Goal: Task Accomplishment & Management: Manage account settings

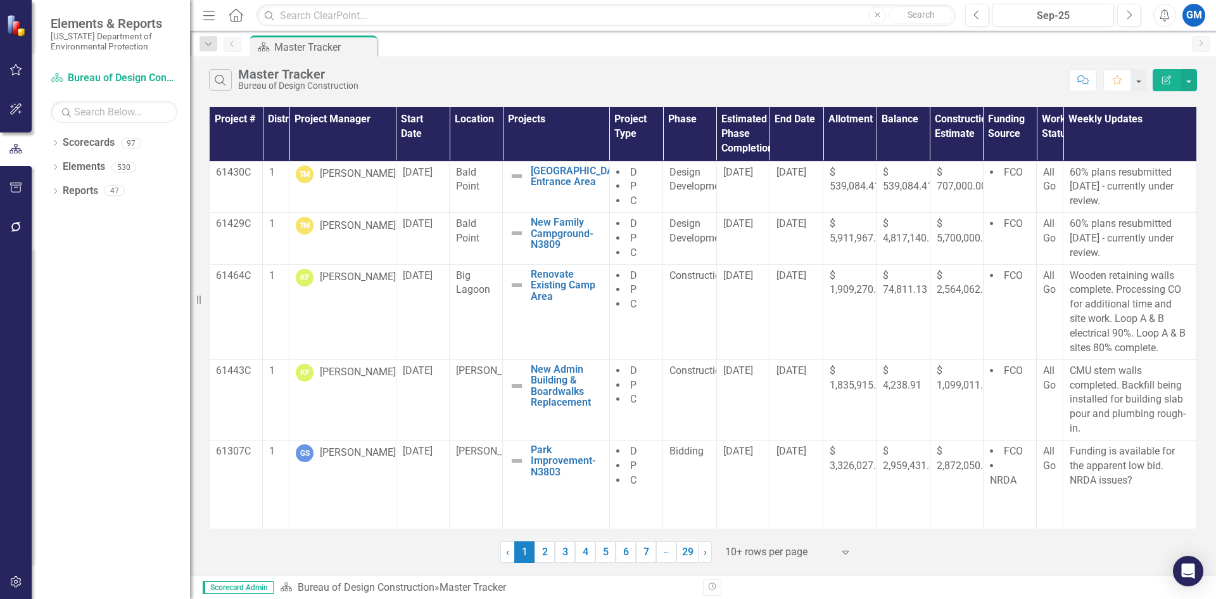
click at [11, 67] on icon "button" at bounding box center [16, 70] width 13 height 10
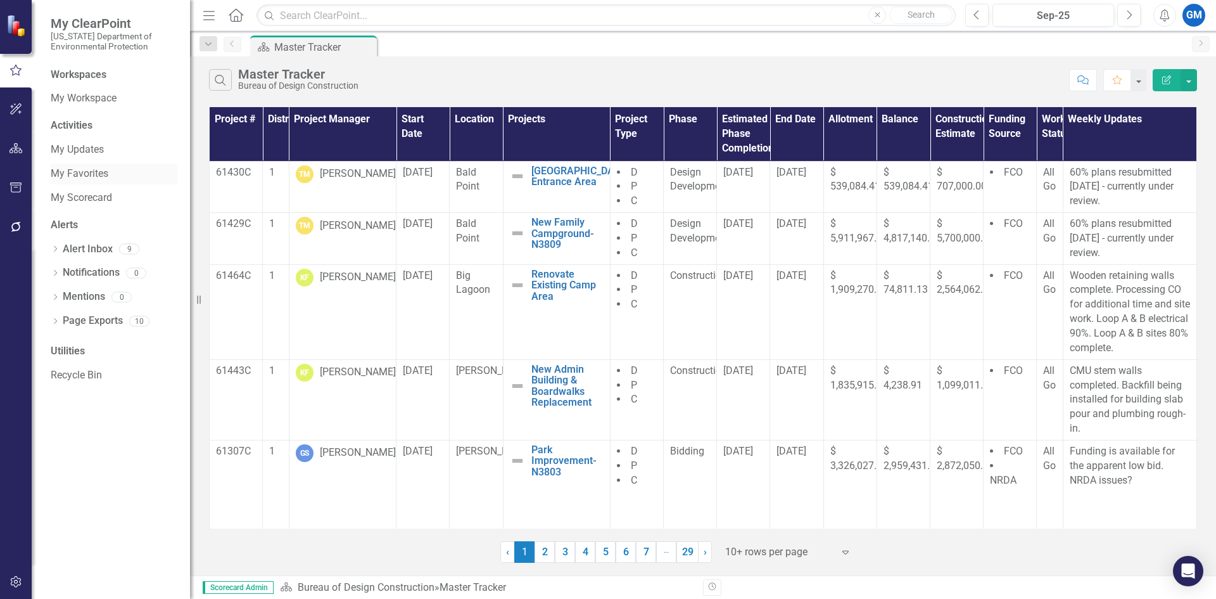
click at [74, 175] on link "My Favorites" at bounding box center [114, 174] width 127 height 15
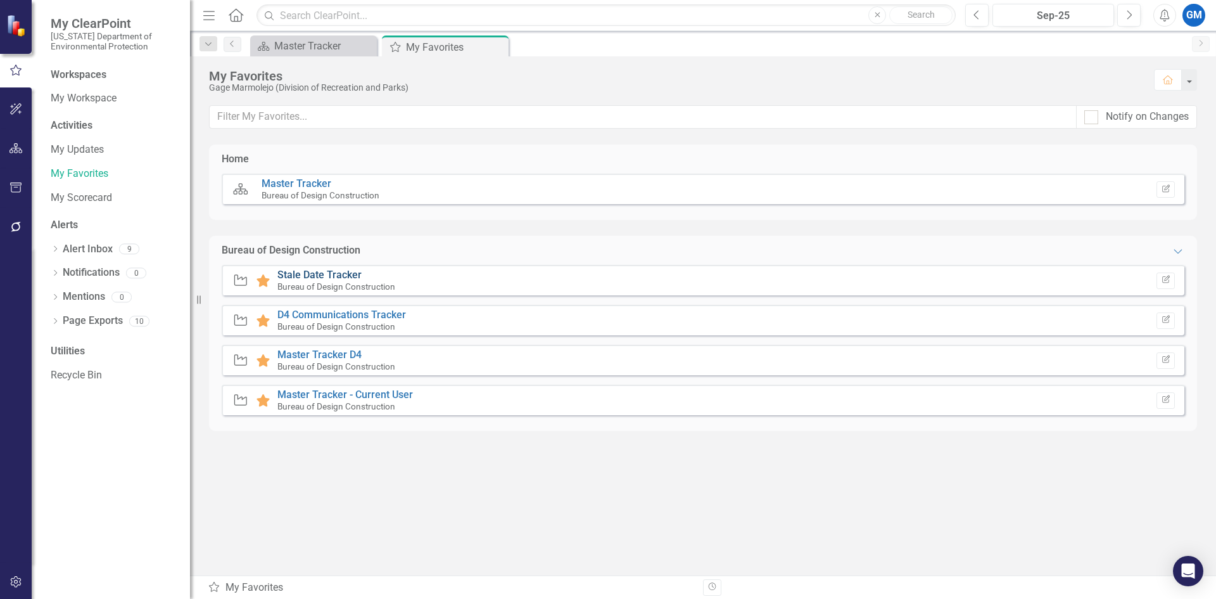
click at [305, 276] on link "Stale Date Tracker" at bounding box center [319, 275] width 84 height 12
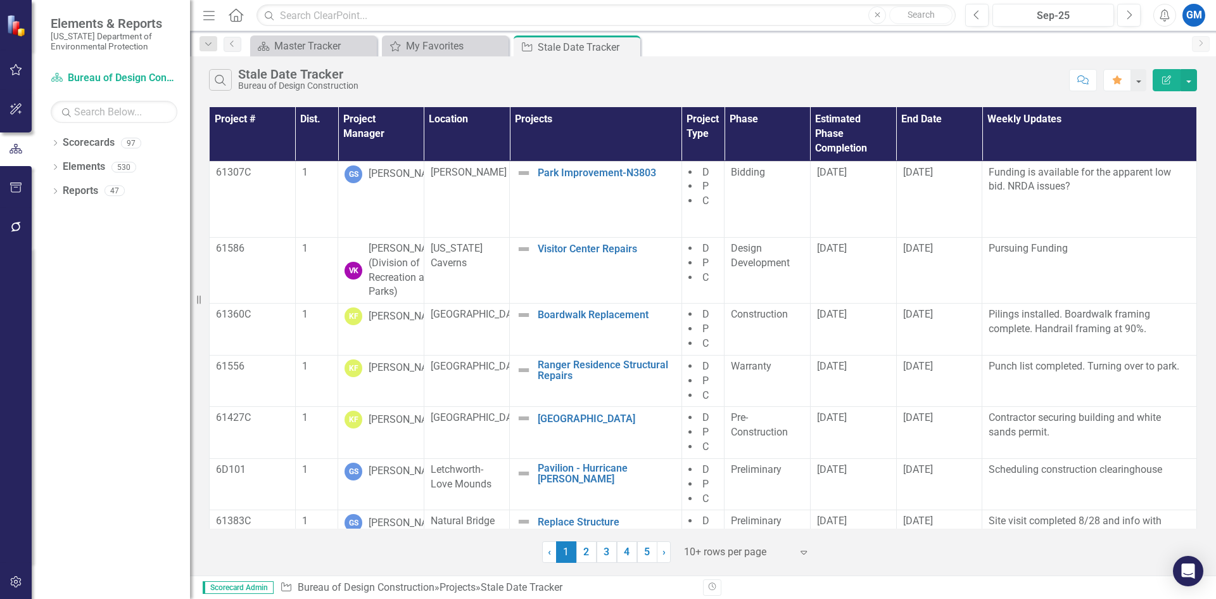
click at [787, 554] on div at bounding box center [738, 552] width 108 height 17
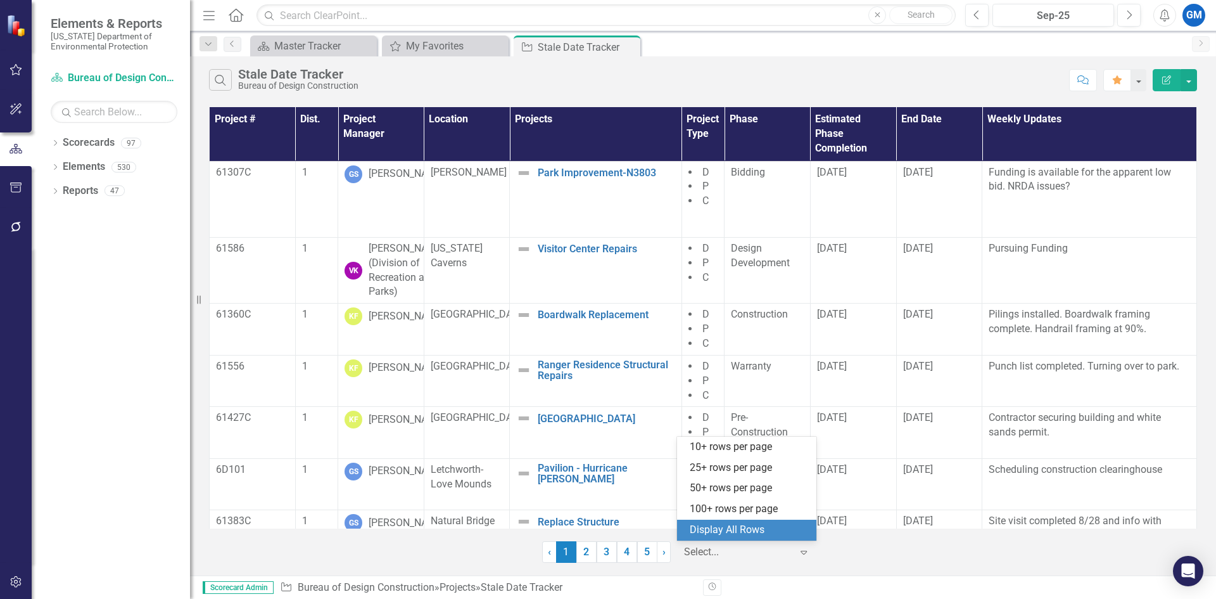
click at [713, 522] on div "Display All Rows" at bounding box center [746, 529] width 139 height 21
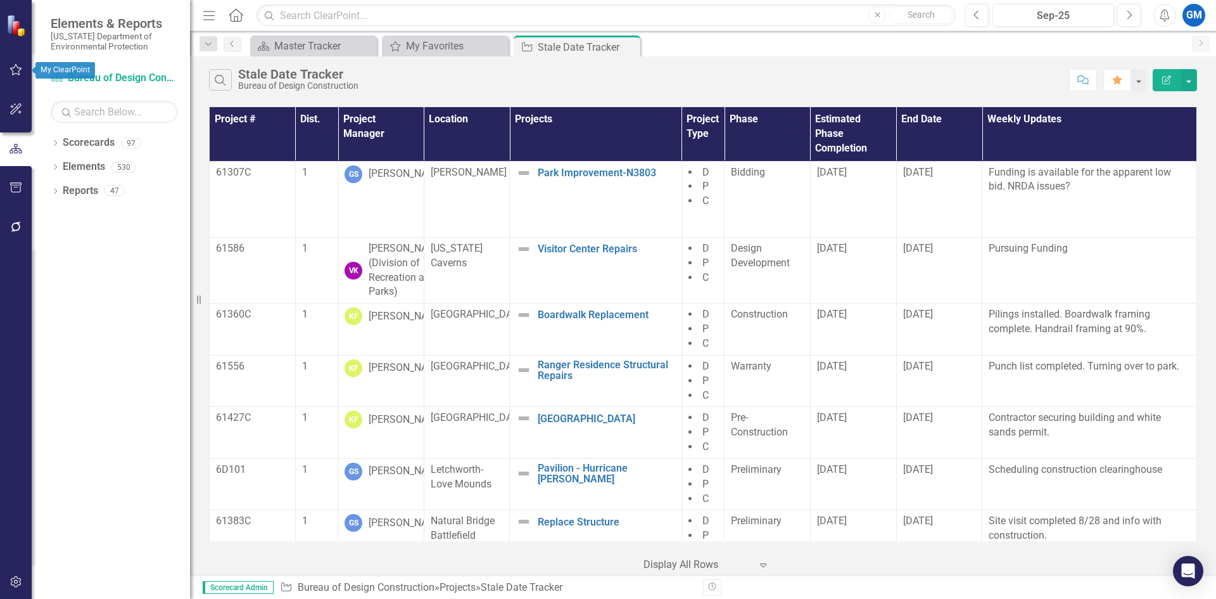
click at [11, 72] on icon "button" at bounding box center [16, 70] width 13 height 10
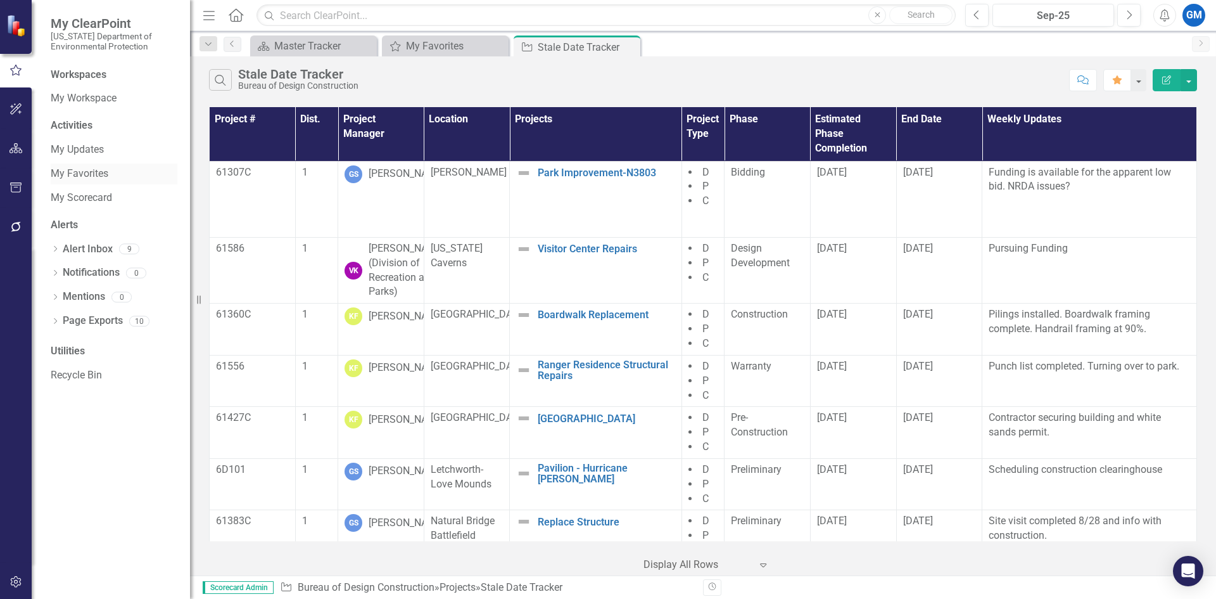
click at [68, 172] on link "My Favorites" at bounding box center [114, 174] width 127 height 15
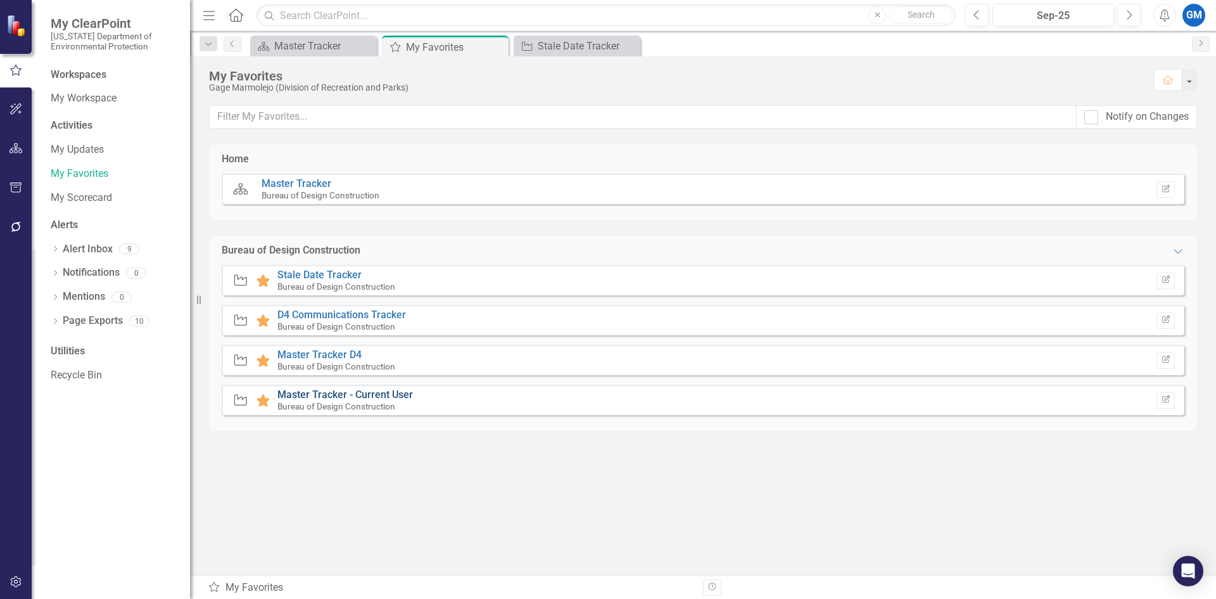
click at [361, 397] on link "Master Tracker - Current User" at bounding box center [345, 394] width 136 height 12
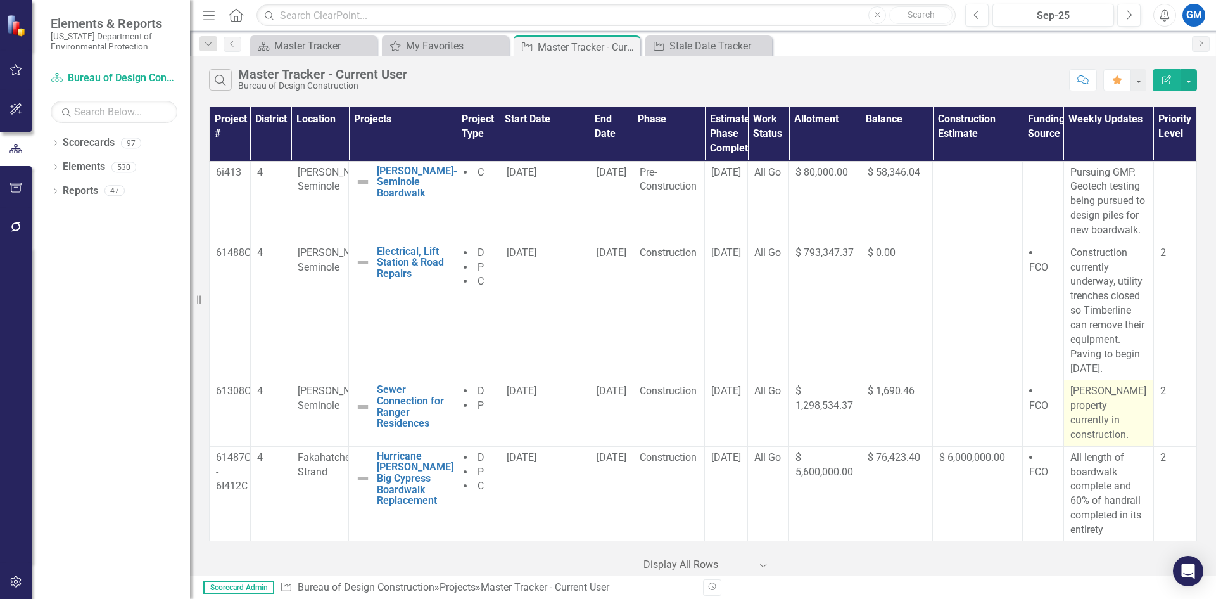
click at [1103, 400] on p "[PERSON_NAME] property currently in construction." at bounding box center [1109, 413] width 77 height 58
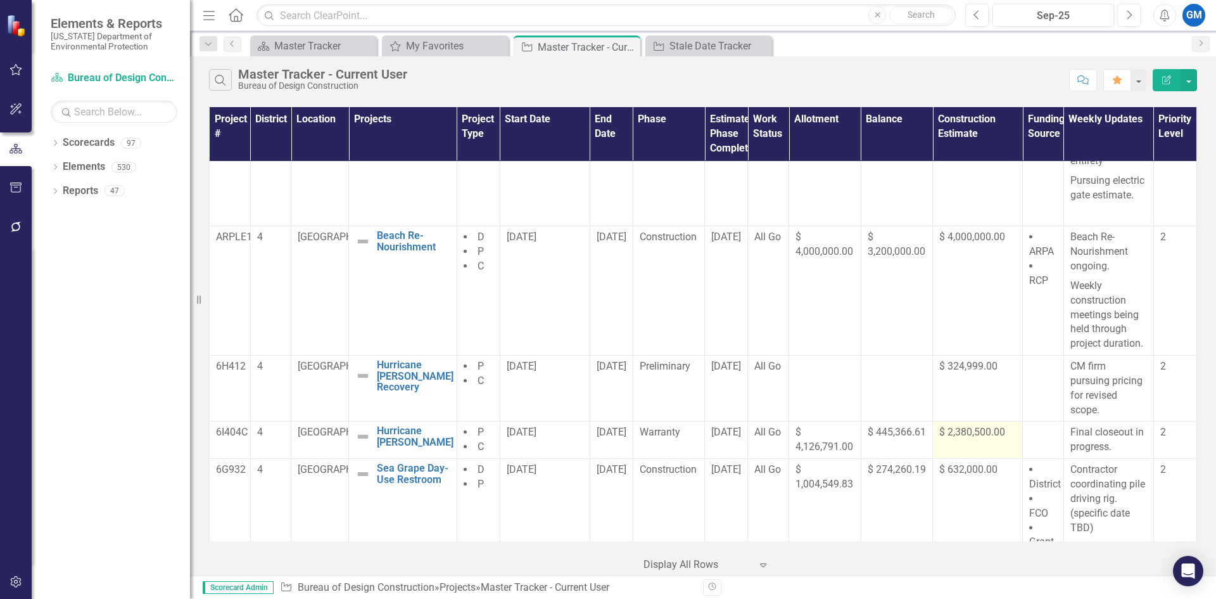
scroll to position [380, 0]
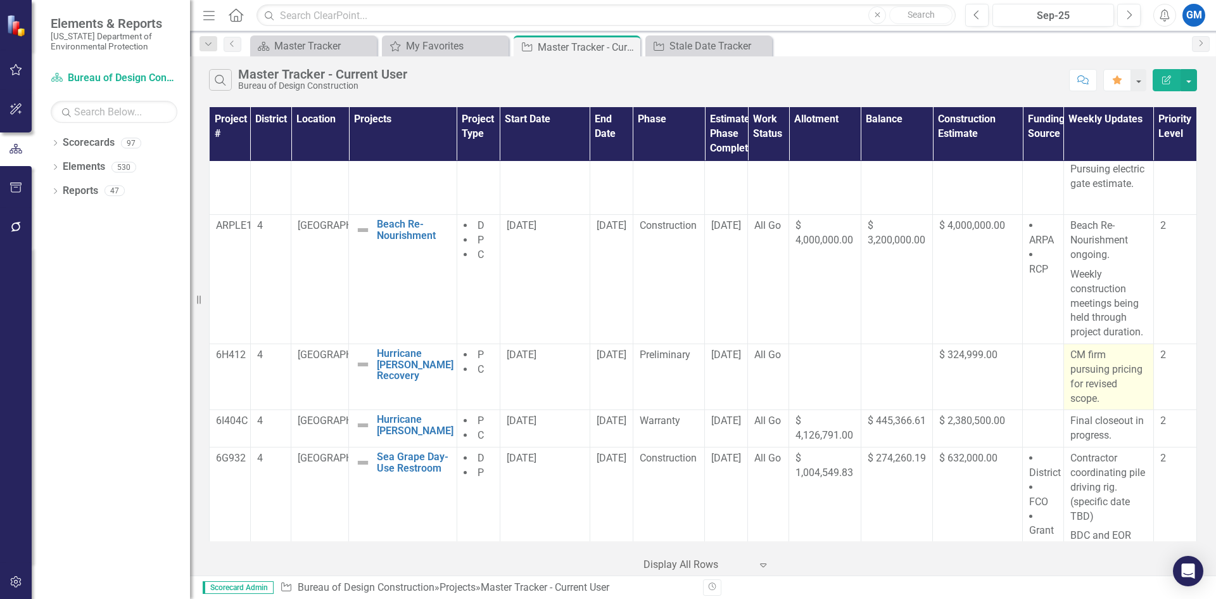
click at [1111, 376] on p "CM firm pursuing pricing for revised scope." at bounding box center [1109, 377] width 77 height 58
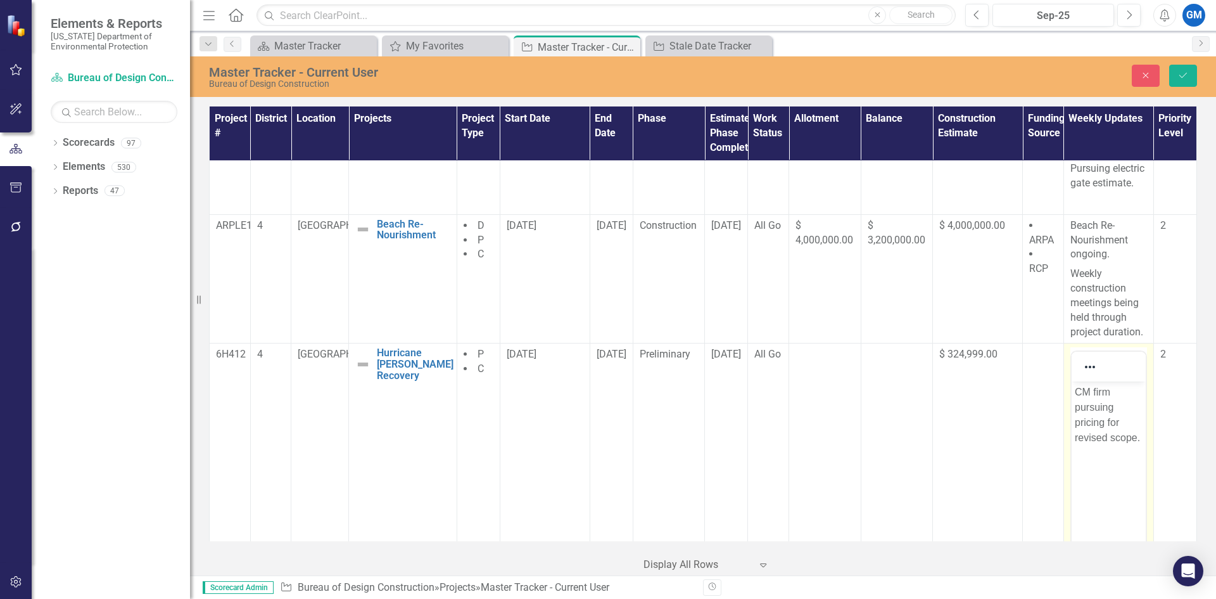
scroll to position [0, 0]
drag, startPoint x: 1138, startPoint y: 440, endPoint x: 1077, endPoint y: 393, distance: 76.8
click at [1077, 393] on p "CM firm pursuing pricing for revised scope." at bounding box center [1108, 415] width 68 height 61
click at [1178, 79] on icon "Save" at bounding box center [1183, 75] width 11 height 9
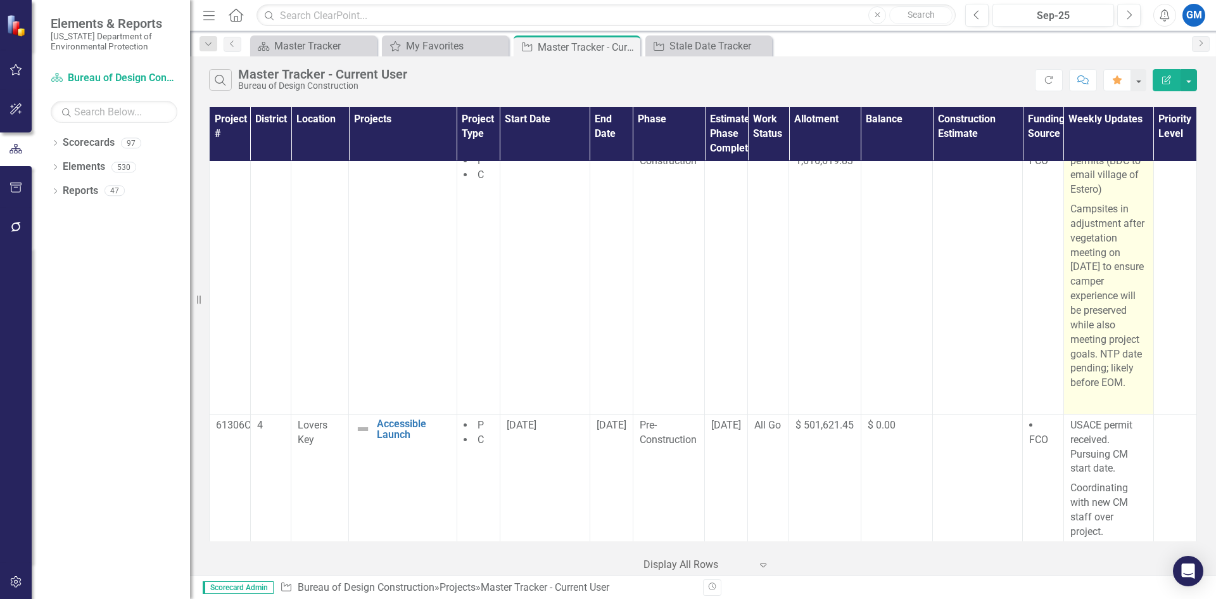
scroll to position [1154, 0]
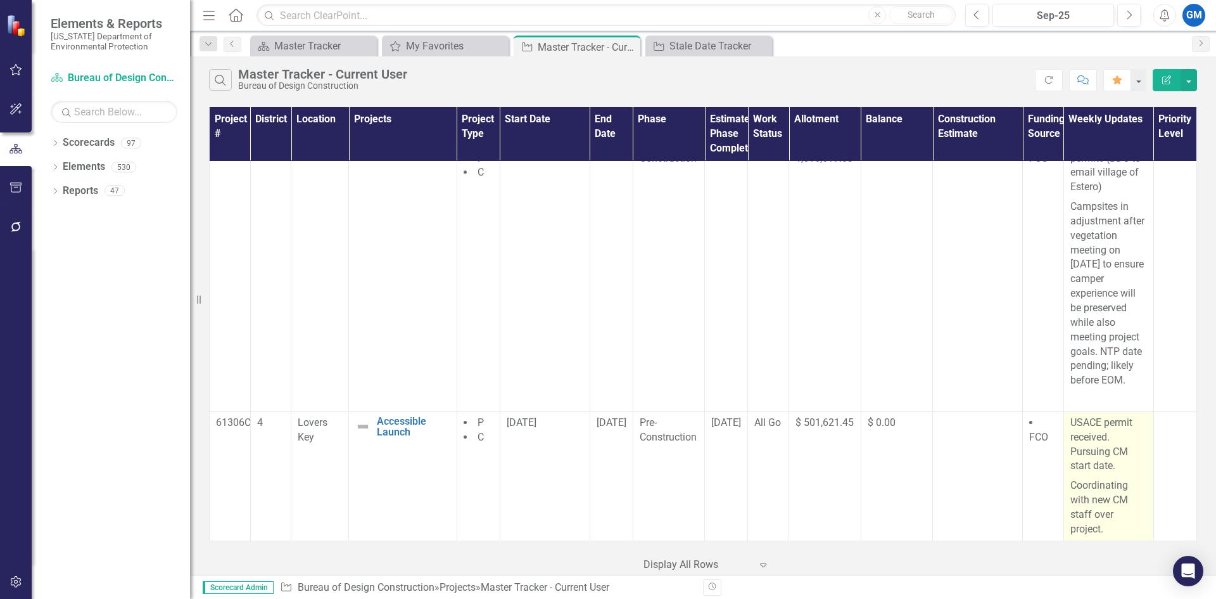
click at [1107, 520] on p "Coordinating with new CM staff over project." at bounding box center [1109, 506] width 77 height 60
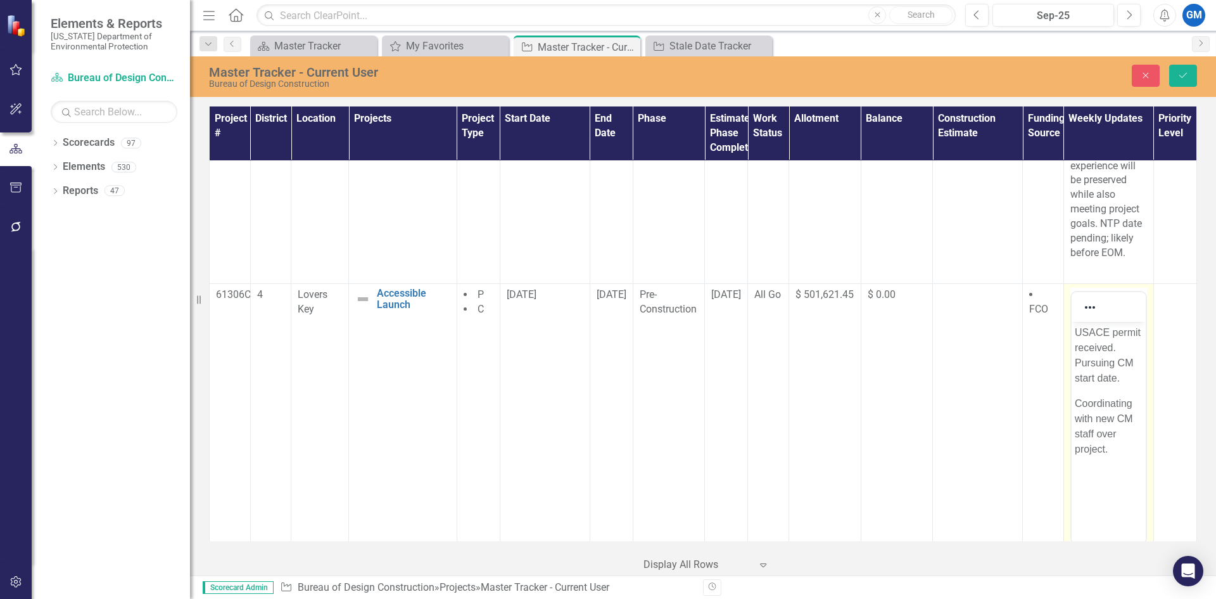
scroll to position [1338, 0]
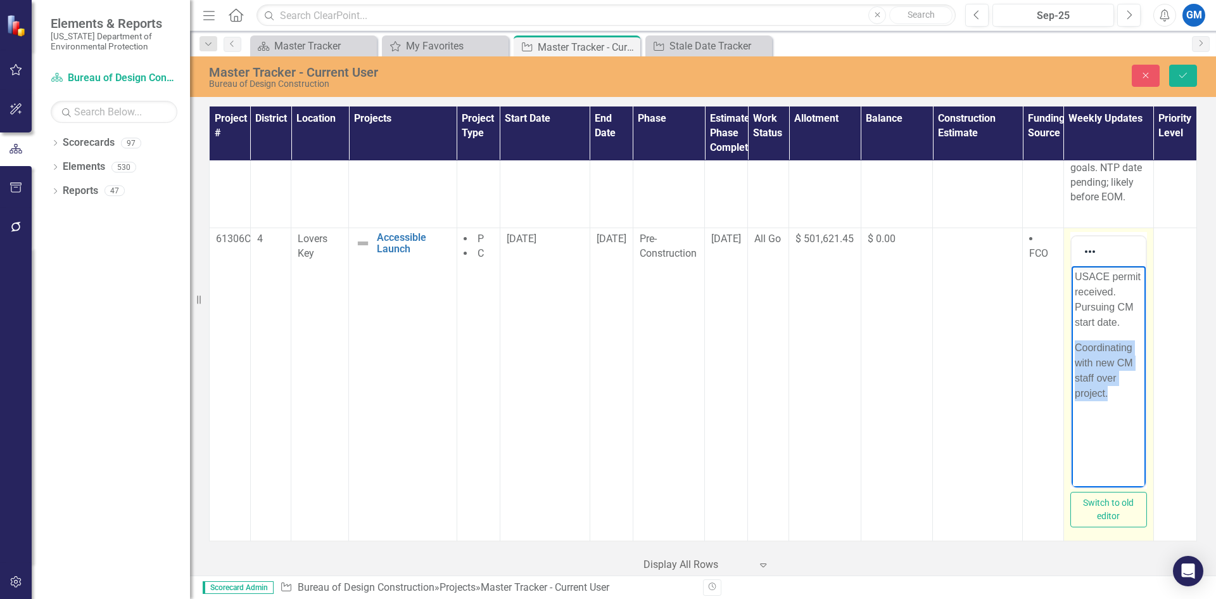
drag, startPoint x: 1116, startPoint y: 393, endPoint x: 1078, endPoint y: 347, distance: 59.4
click at [1078, 347] on p "Coordinating with new CM staff over project." at bounding box center [1108, 370] width 68 height 61
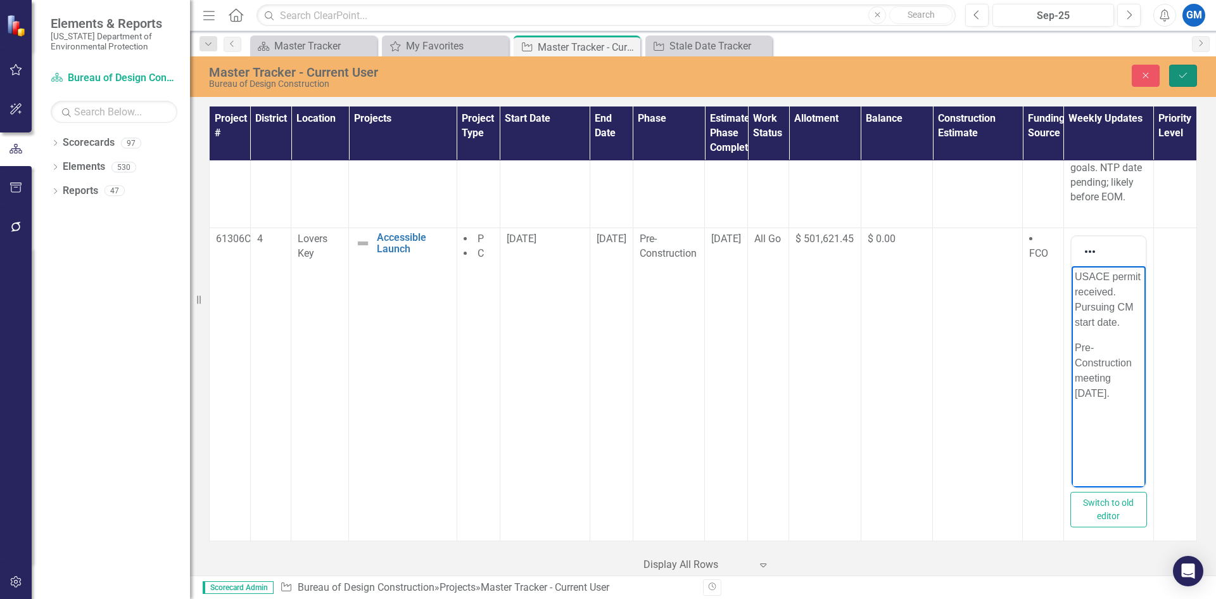
click at [1183, 82] on button "Save" at bounding box center [1183, 76] width 28 height 22
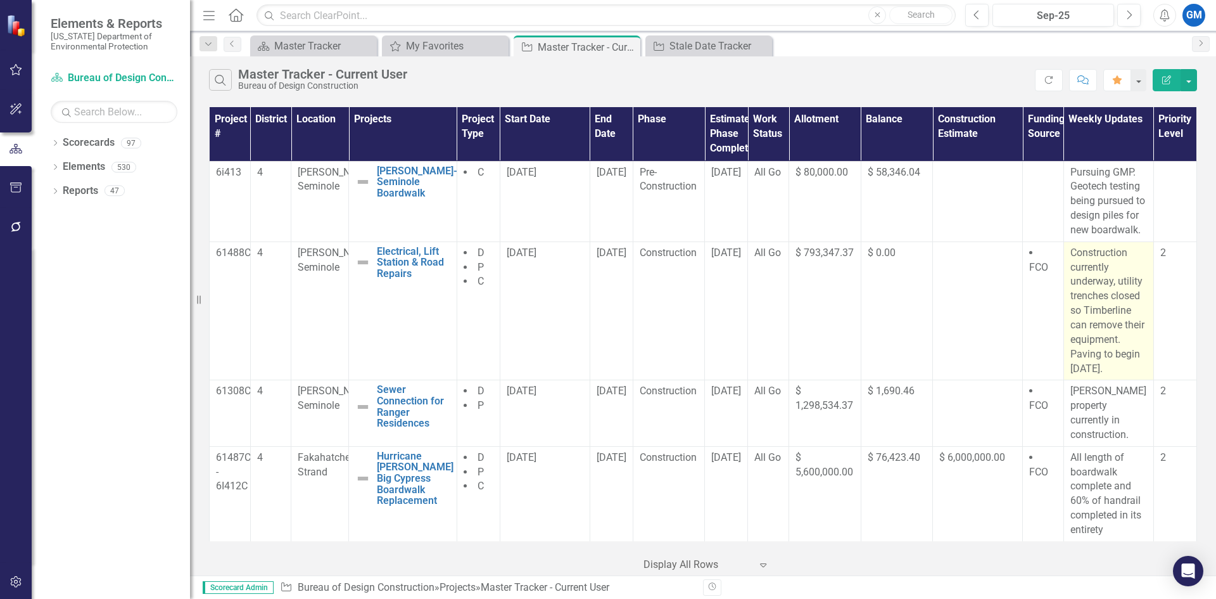
scroll to position [63, 0]
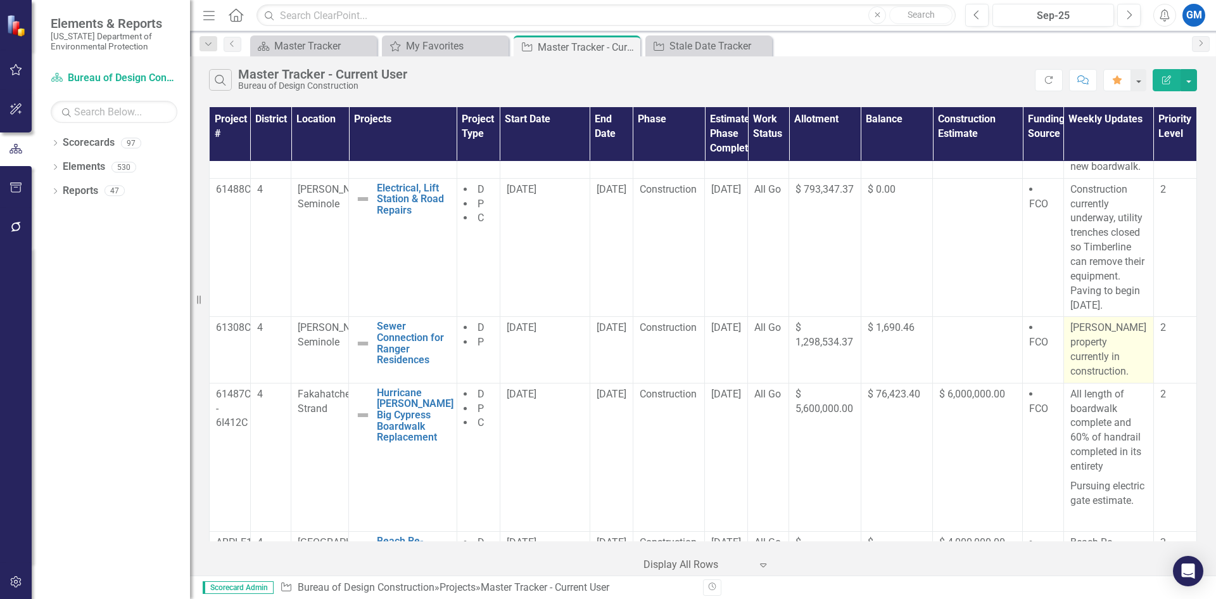
click at [1100, 346] on p "[PERSON_NAME] property currently in construction." at bounding box center [1109, 350] width 77 height 58
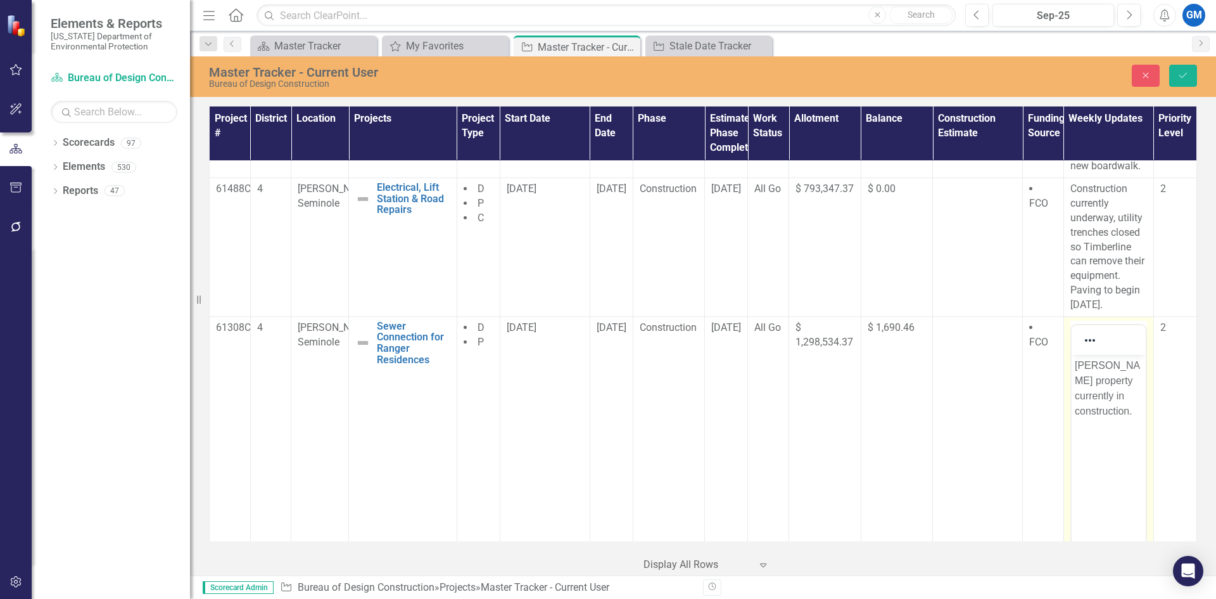
scroll to position [127, 0]
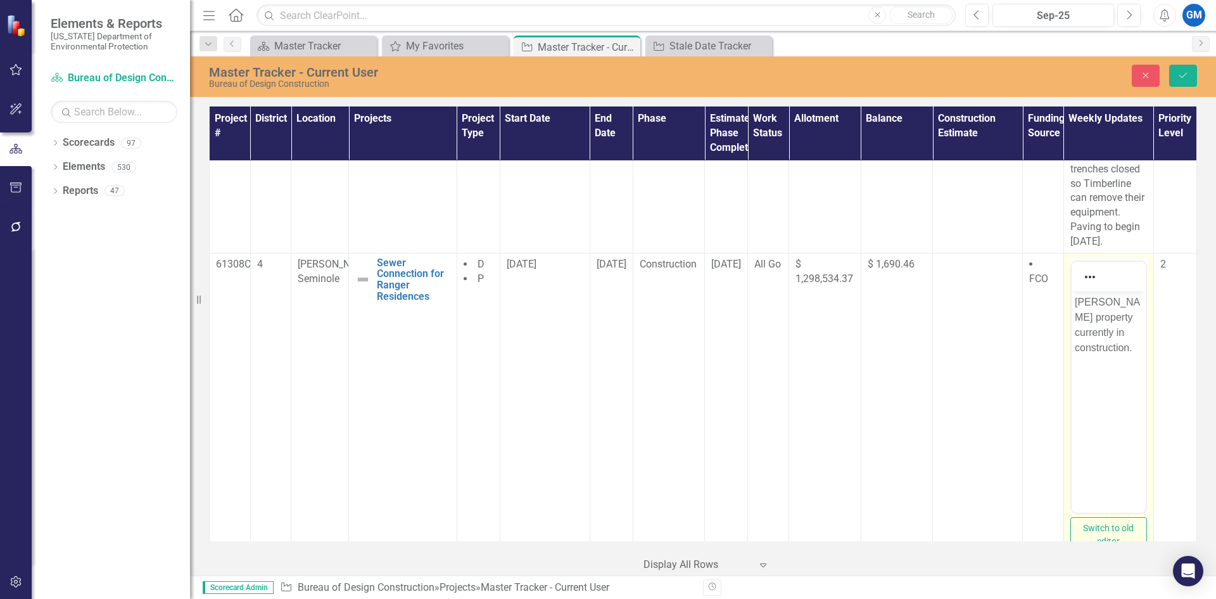
click at [1107, 300] on p "[PERSON_NAME] property currently in construction." at bounding box center [1108, 324] width 68 height 61
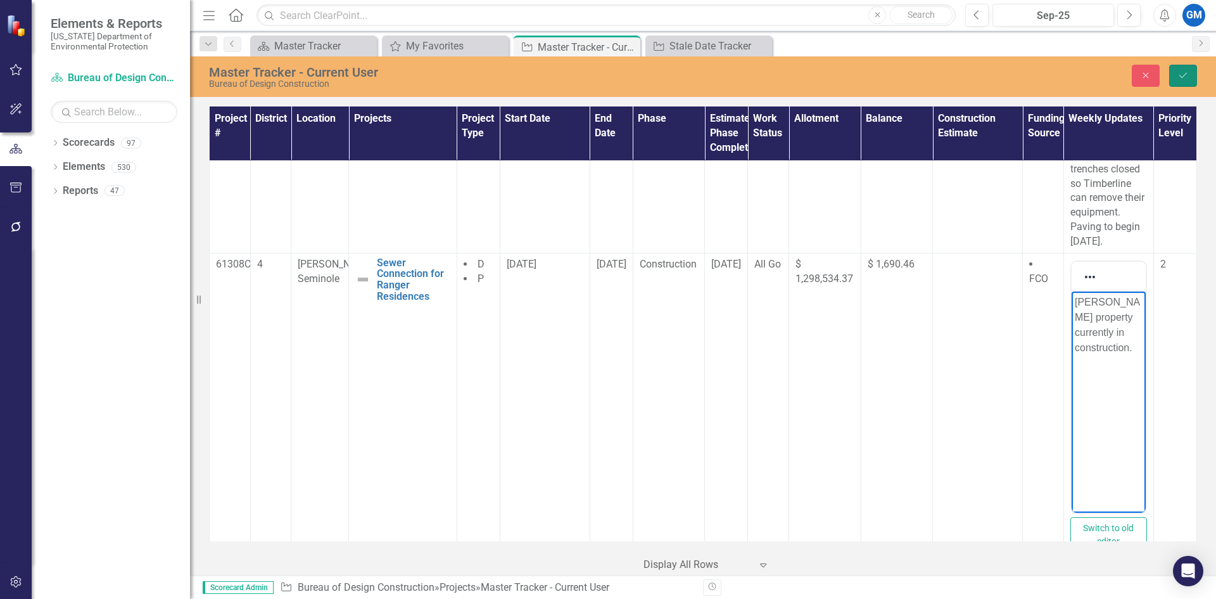
click at [1183, 84] on button "Save" at bounding box center [1183, 76] width 28 height 22
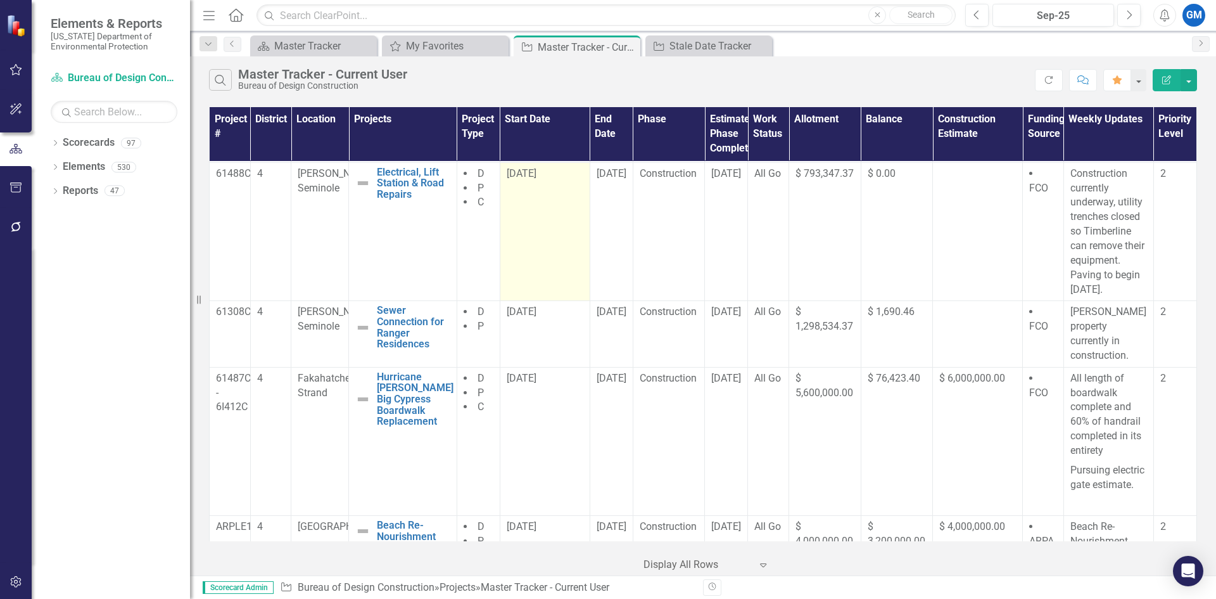
scroll to position [190, 0]
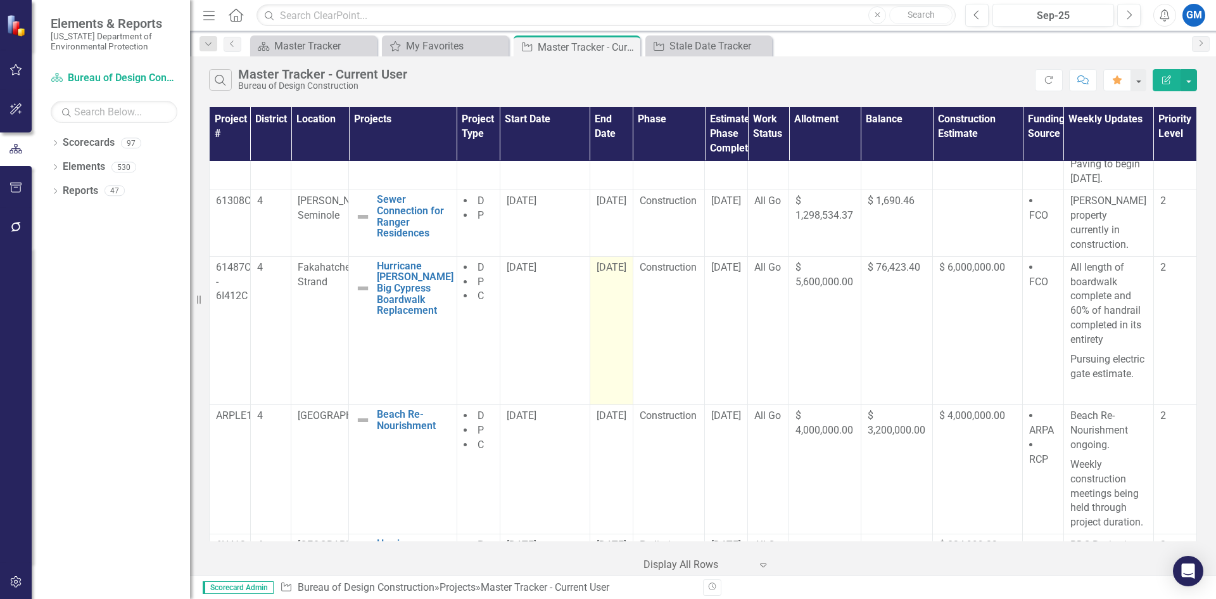
click at [600, 262] on div "[DATE]" at bounding box center [612, 267] width 30 height 15
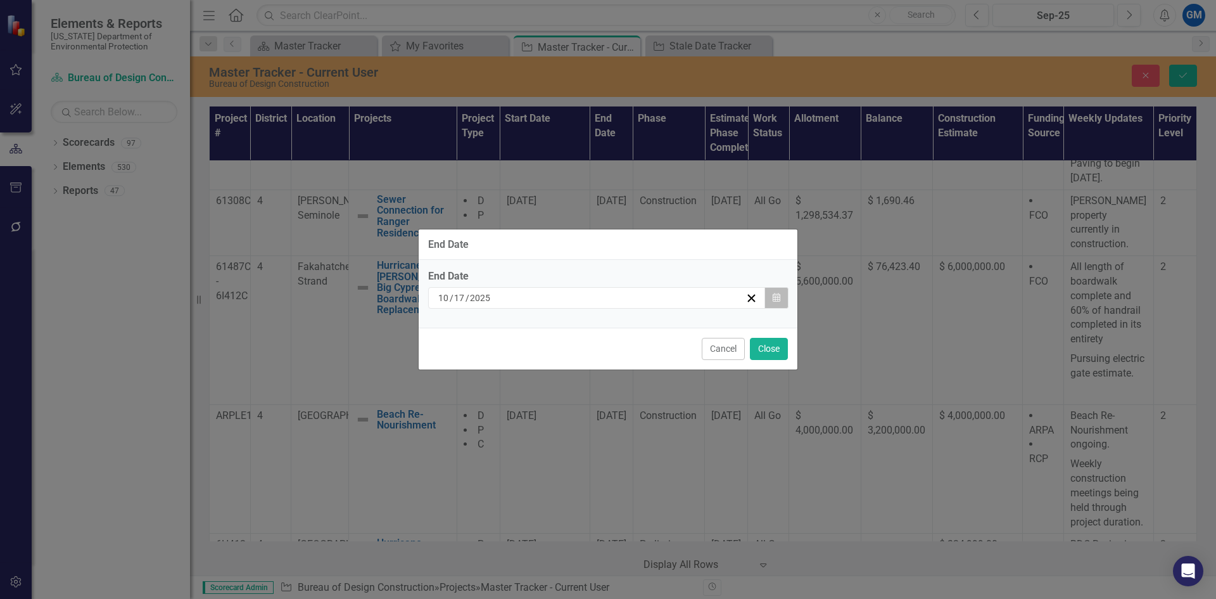
click at [779, 296] on icon "Calendar" at bounding box center [777, 297] width 8 height 9
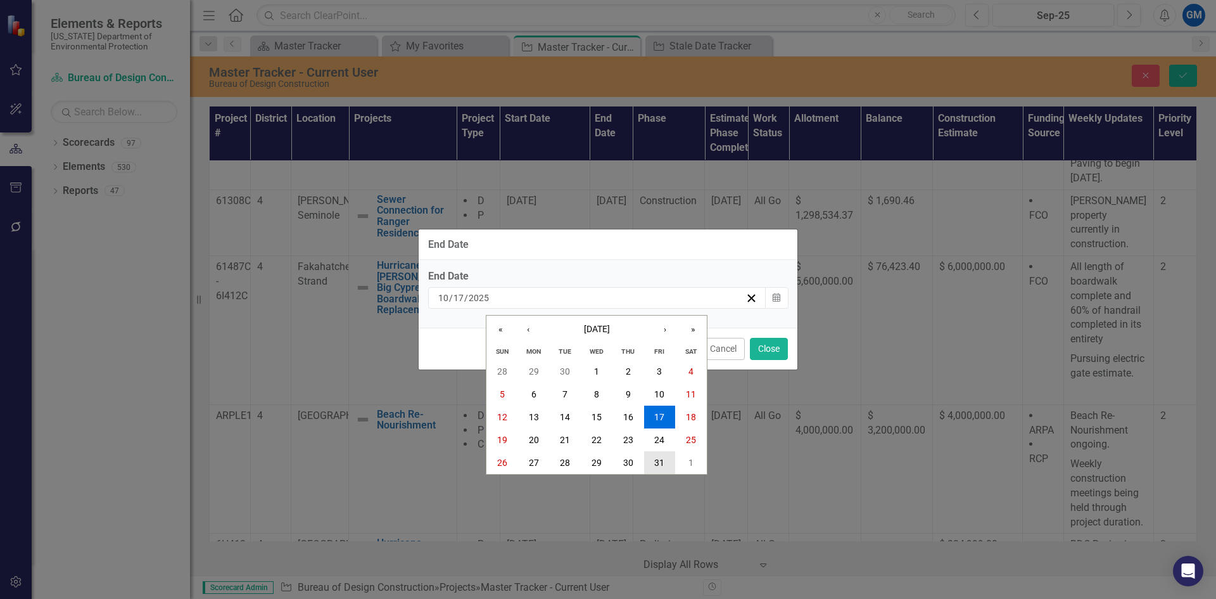
click at [656, 456] on button "31" at bounding box center [660, 462] width 32 height 23
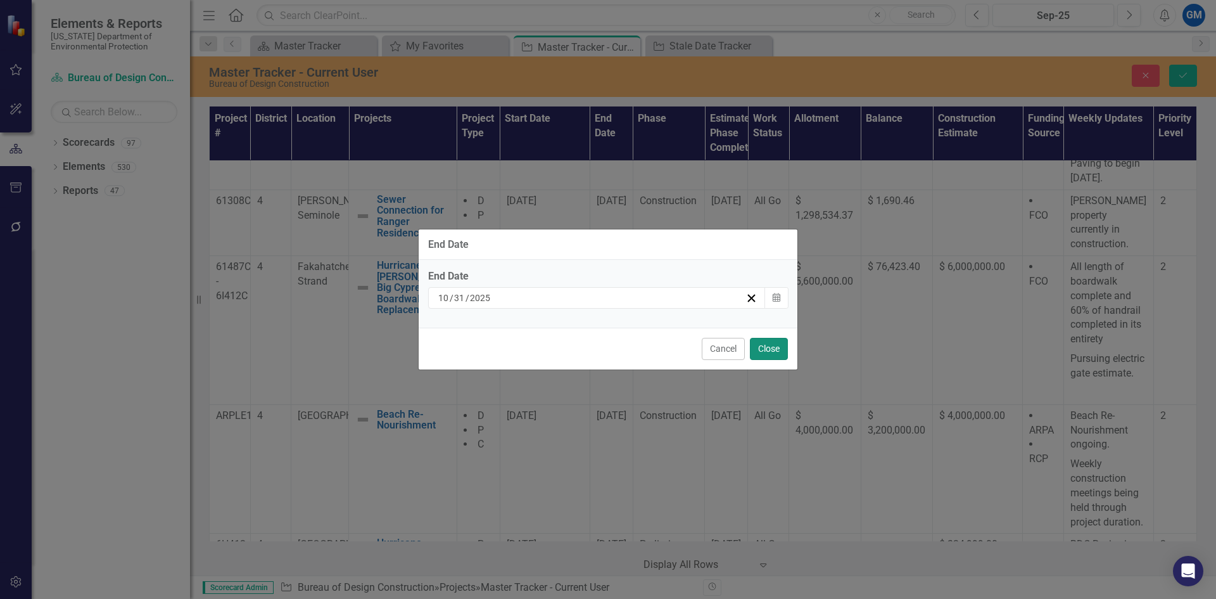
click at [781, 350] on button "Close" at bounding box center [769, 349] width 38 height 22
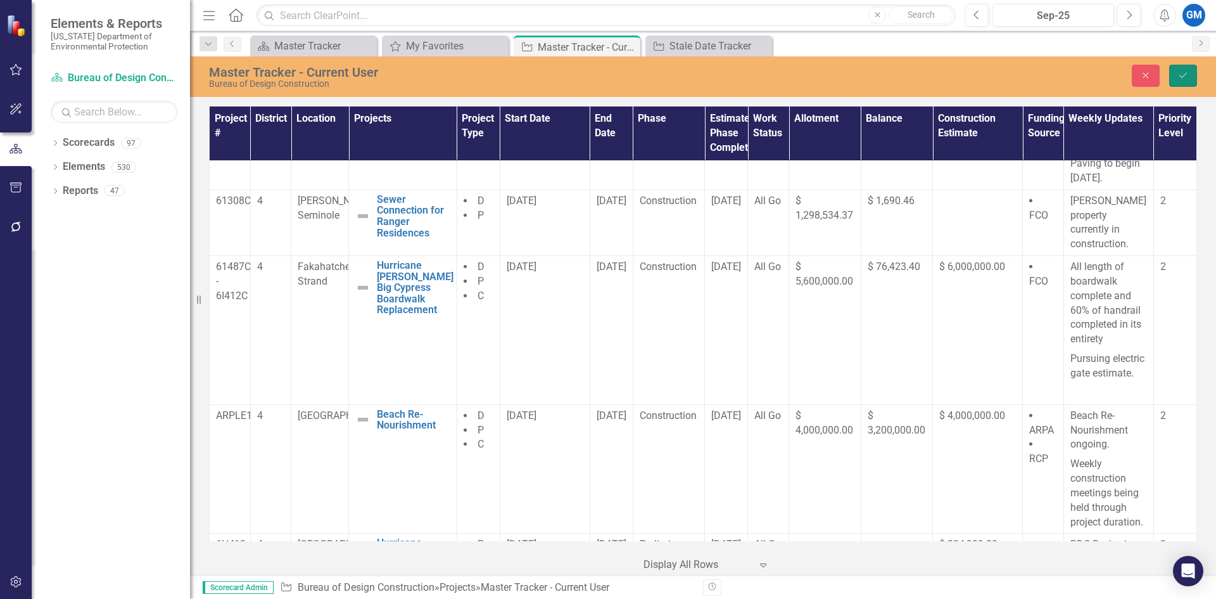
click at [1182, 84] on button "Save" at bounding box center [1183, 76] width 28 height 22
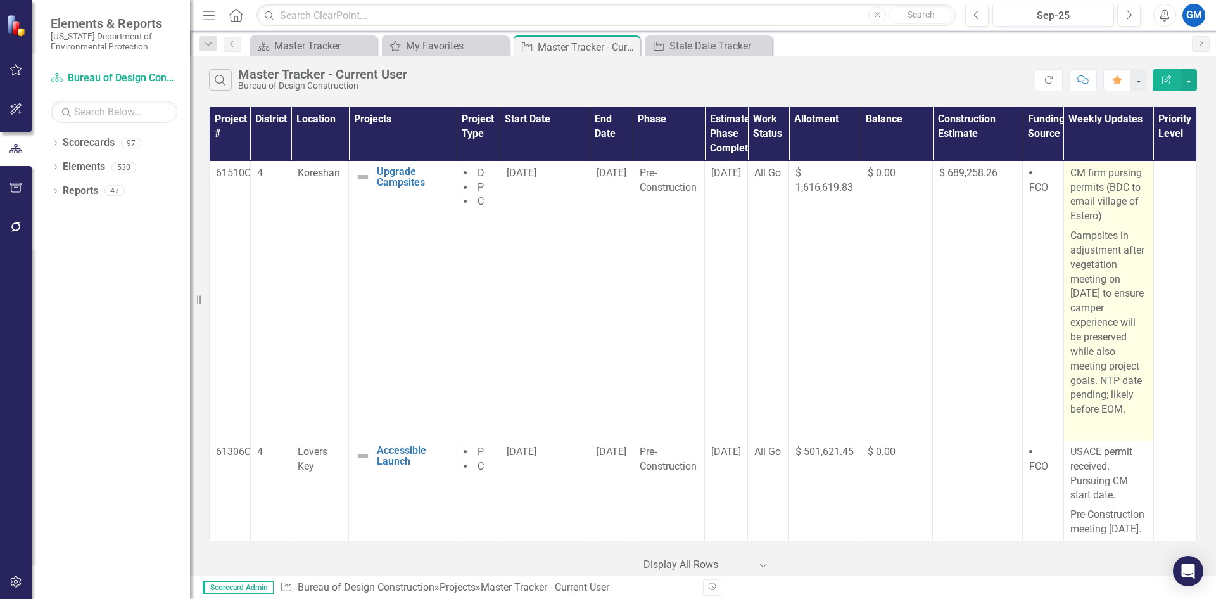
scroll to position [1154, 0]
